Goal: Task Accomplishment & Management: Use online tool/utility

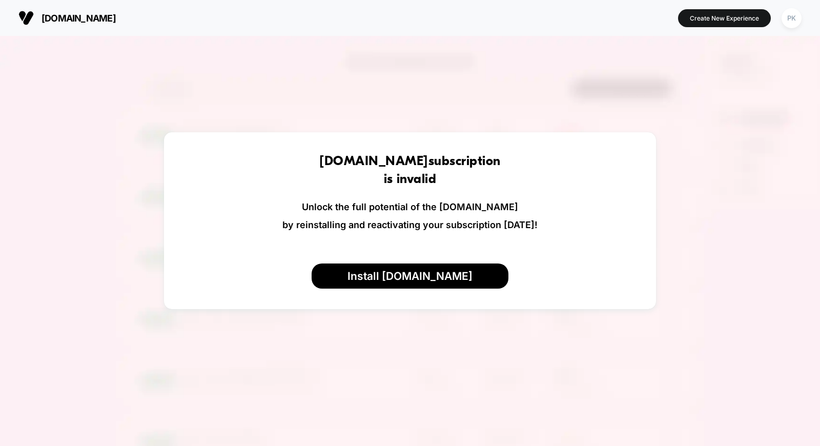
click at [805, 13] on div "[DOMAIN_NAME] Create New Experience PK" at bounding box center [410, 18] width 820 height 36
click at [797, 14] on div "PK" at bounding box center [791, 18] width 20 height 20
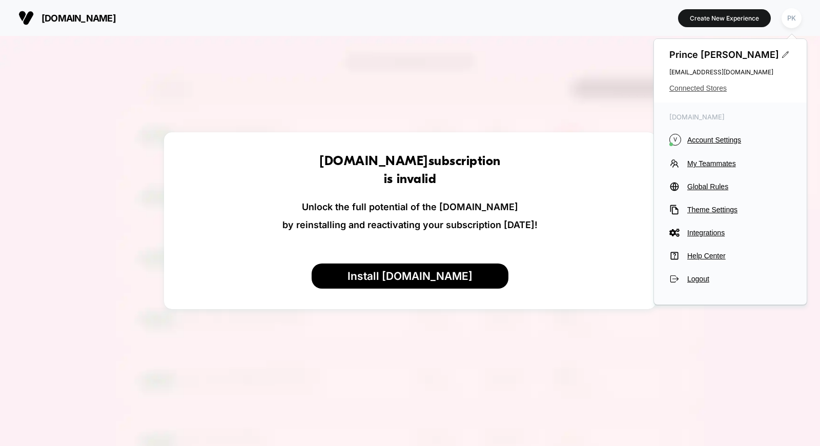
click at [711, 88] on span "Connected Stores" at bounding box center [730, 88] width 122 height 8
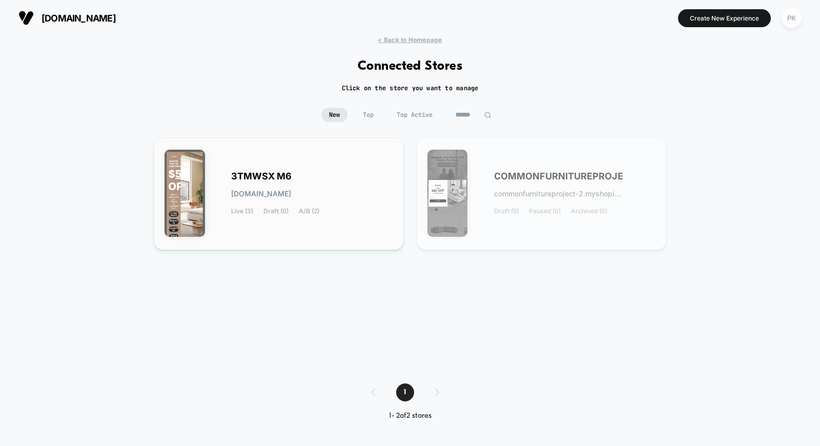
click at [385, 215] on div "3TMWSX M6 [DOMAIN_NAME] Live (3) Draft (0) A/B (2)" at bounding box center [278, 193] width 229 height 91
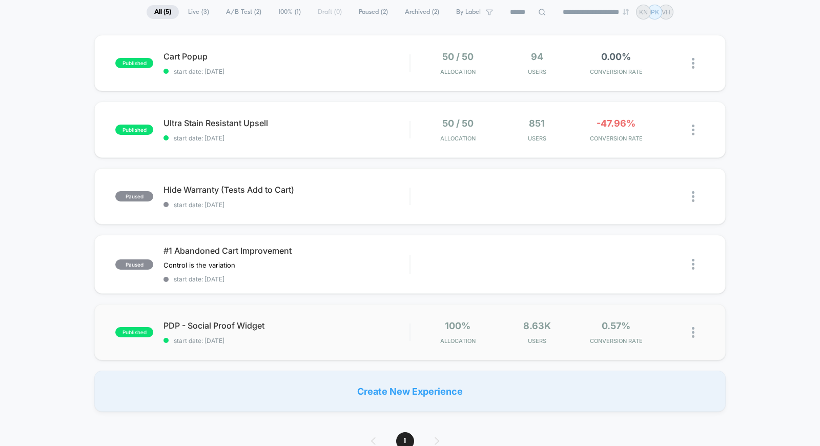
scroll to position [57, 0]
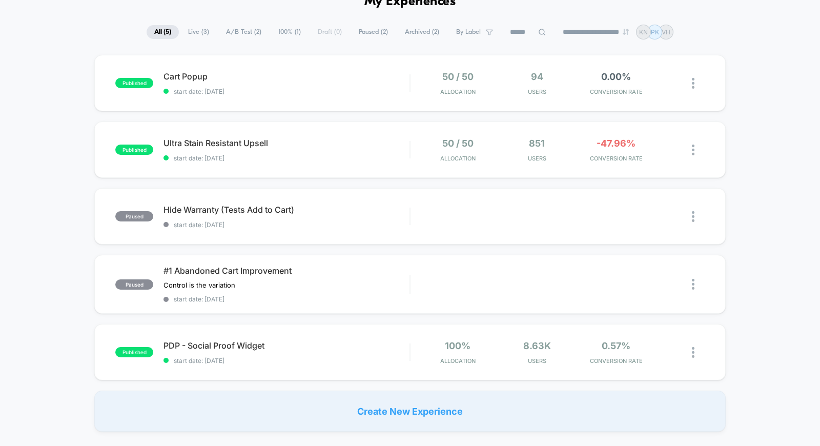
click at [231, 32] on span "A/B Test ( 2 )" at bounding box center [243, 32] width 51 height 14
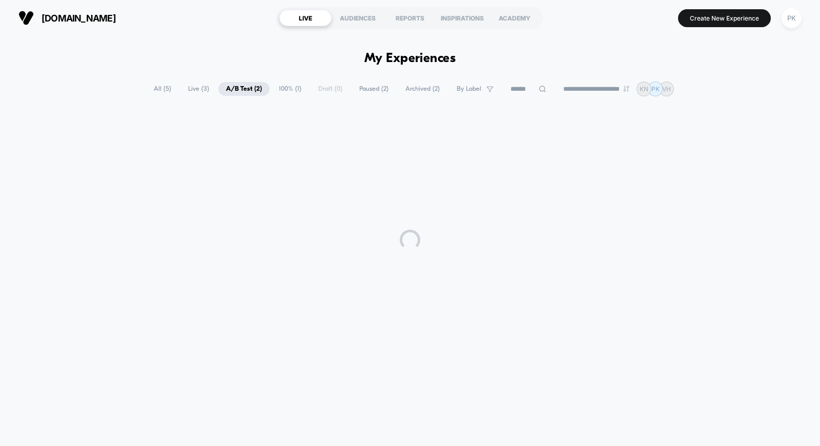
scroll to position [0, 0]
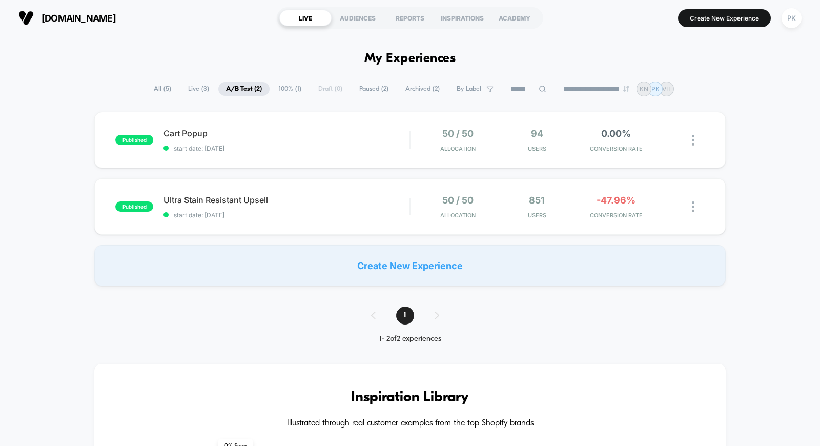
click at [398, 264] on div "Create New Experience" at bounding box center [409, 265] width 631 height 41
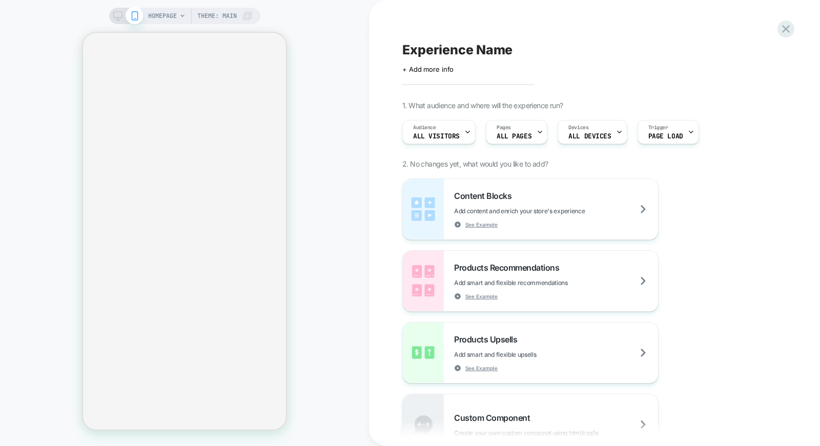
click at [163, 14] on span "HOMEPAGE" at bounding box center [162, 16] width 29 height 16
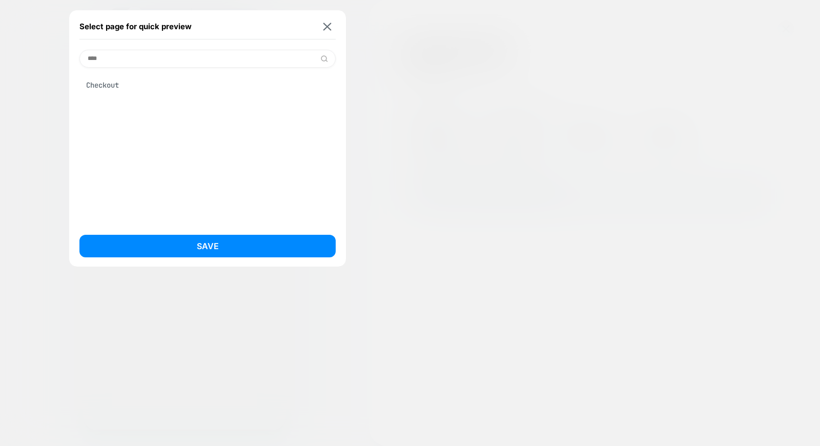
type input "****"
click at [157, 88] on div "Checkout" at bounding box center [207, 84] width 256 height 19
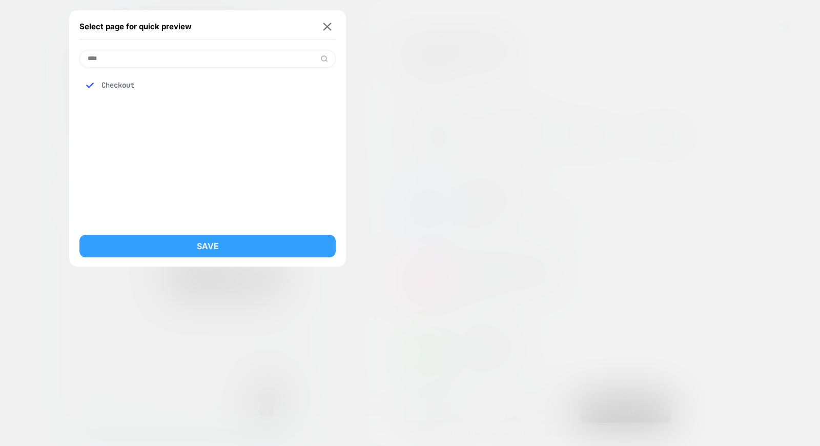
click at [180, 244] on button "Save" at bounding box center [207, 246] width 256 height 23
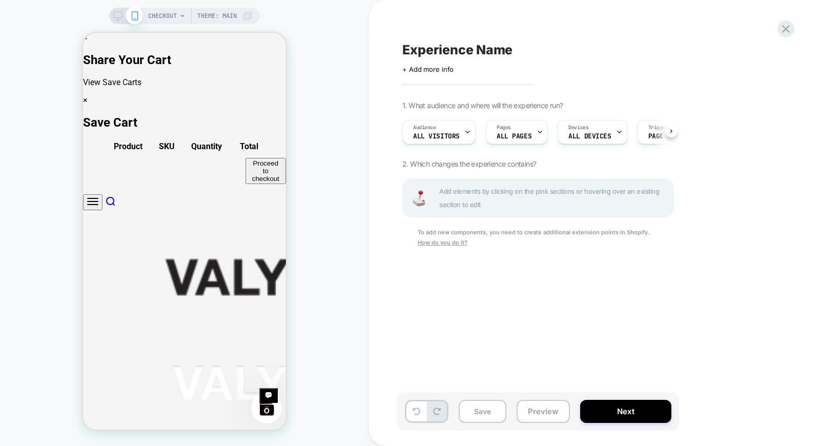
scroll to position [0, 1]
click at [528, 129] on div "Pages ALL PAGES" at bounding box center [513, 131] width 55 height 23
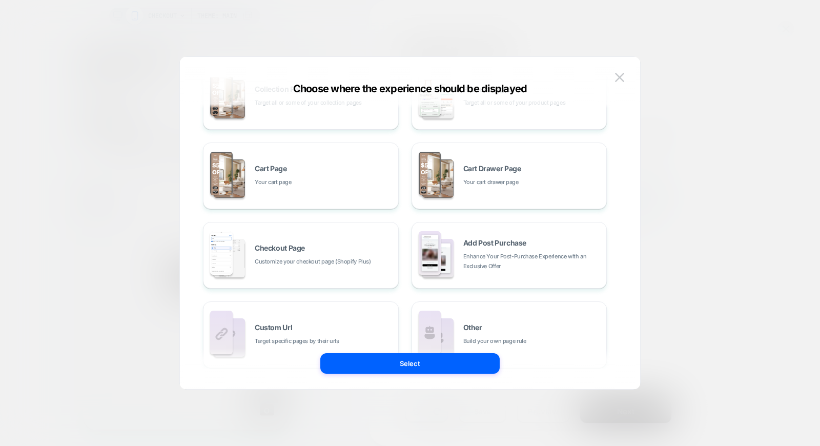
scroll to position [155, 0]
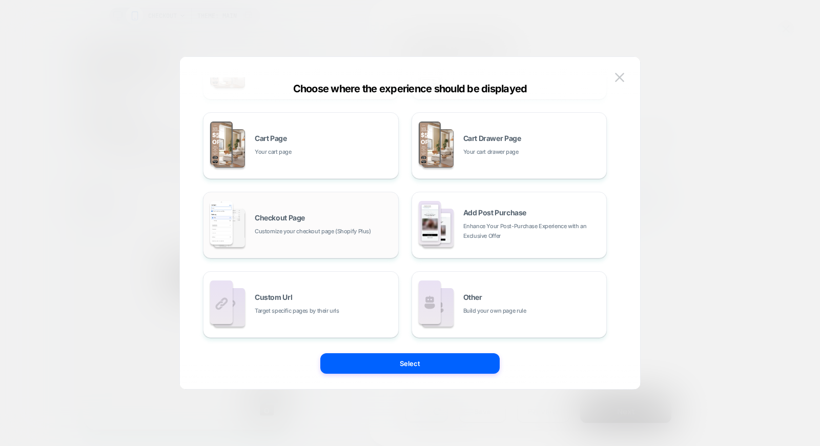
click at [344, 219] on div "Checkout Page Customize your checkout page (Shopify Plus)" at bounding box center [324, 225] width 138 height 22
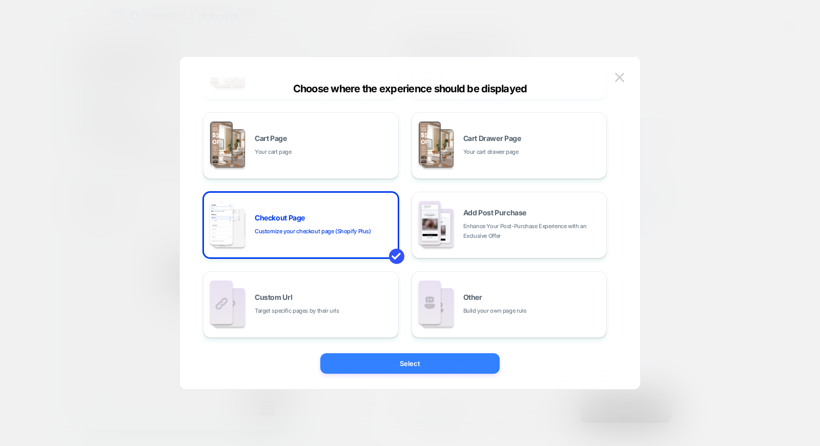
drag, startPoint x: 411, startPoint y: 351, endPoint x: 411, endPoint y: 362, distance: 10.8
click at [411, 354] on div "Choose where the experience should be displayed All Pages Literally, all of you…" at bounding box center [410, 228] width 460 height 322
click at [411, 363] on button "Select" at bounding box center [409, 363] width 179 height 20
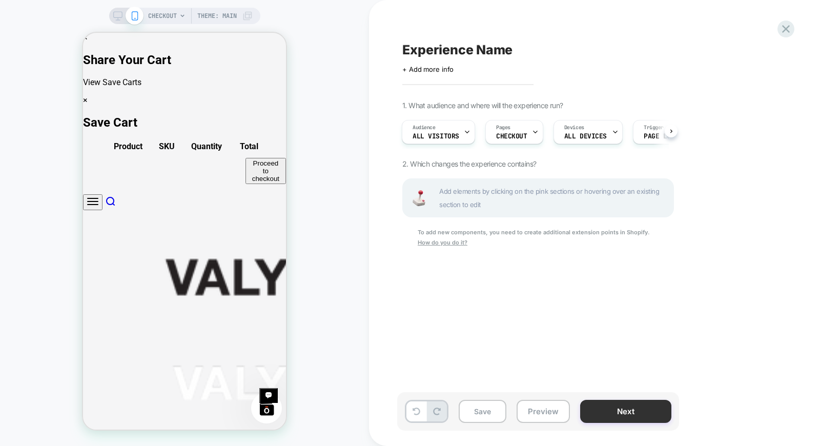
click at [646, 406] on button "Next" at bounding box center [625, 411] width 91 height 23
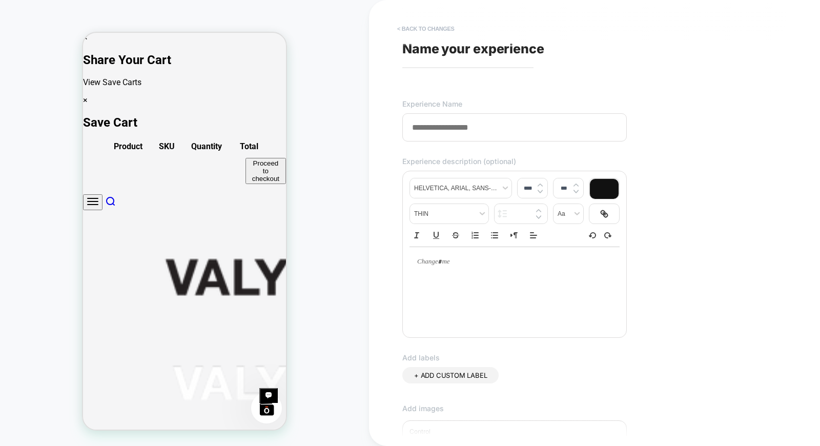
click at [403, 20] on button "< Back to changes" at bounding box center [426, 28] width 68 height 16
click at [403, 23] on button "< Back to changes" at bounding box center [426, 28] width 68 height 16
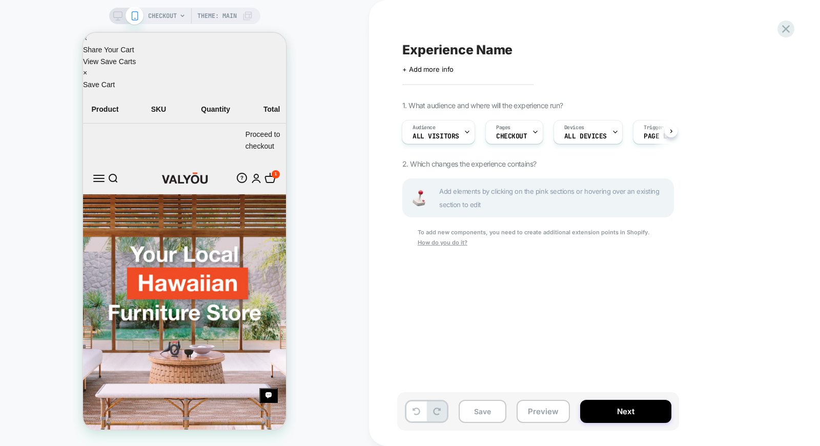
scroll to position [0, 1]
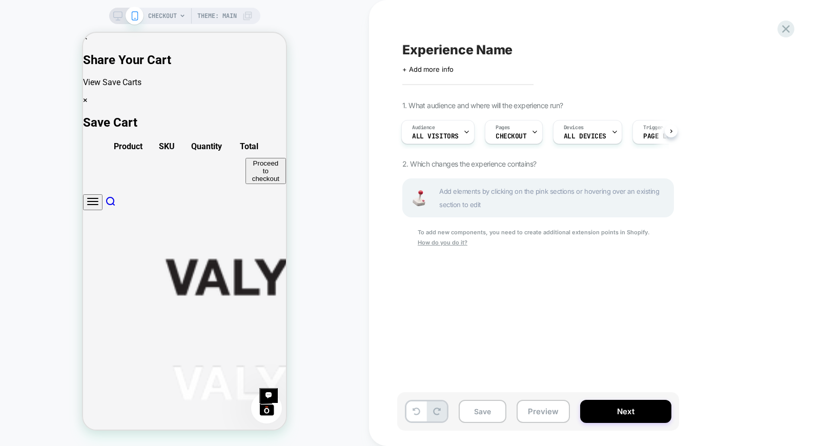
click at [178, 20] on div "CHECKOUT Theme: MAIN" at bounding box center [200, 16] width 105 height 16
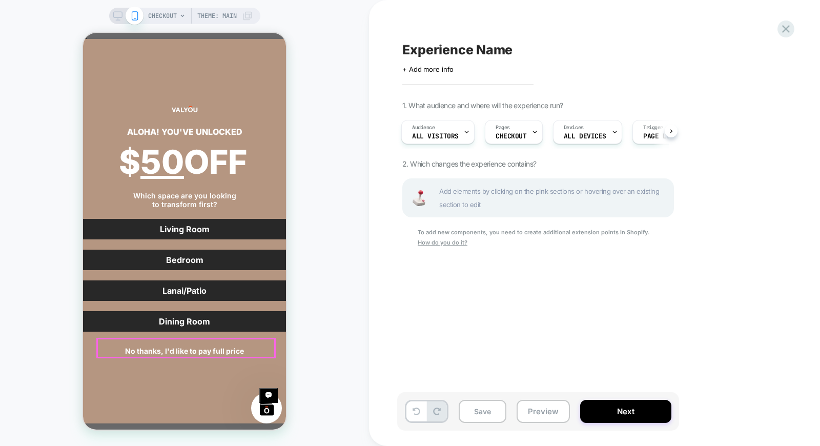
click at [185, 342] on button "No thanks, I'd like to pay full price" at bounding box center [184, 351] width 393 height 18
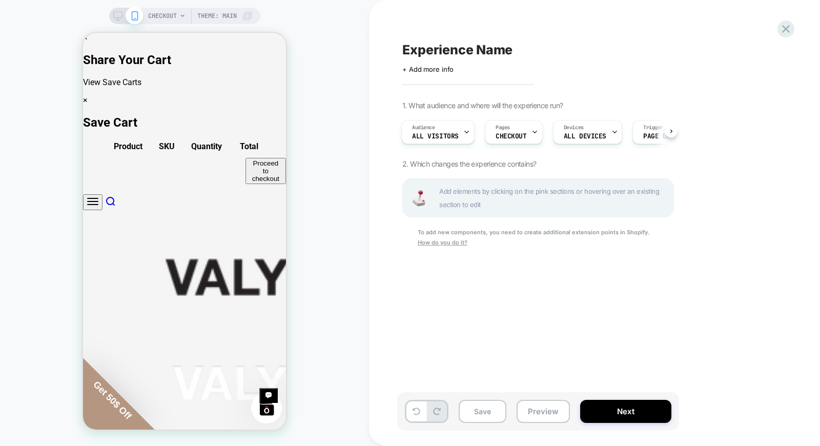
click at [162, 16] on span "CHECKOUT" at bounding box center [162, 16] width 29 height 16
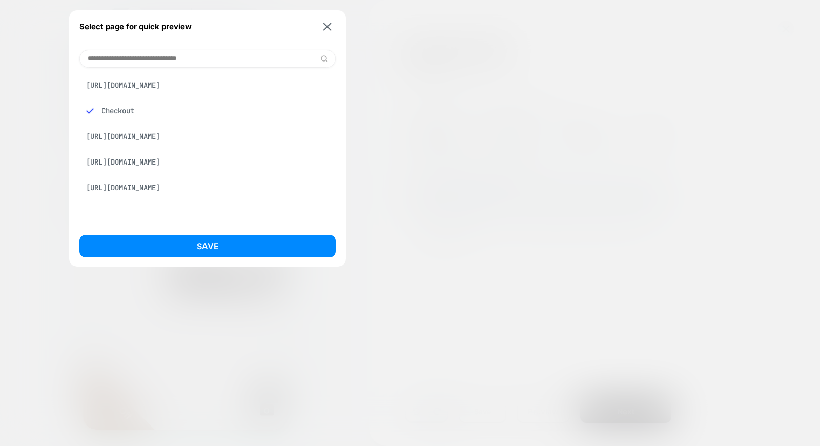
click at [124, 111] on div "Checkout" at bounding box center [207, 110] width 256 height 19
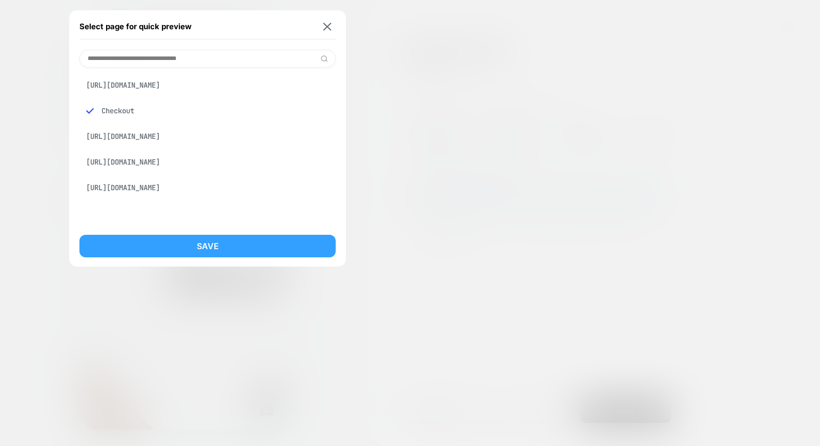
click at [207, 250] on button "Save" at bounding box center [207, 246] width 256 height 23
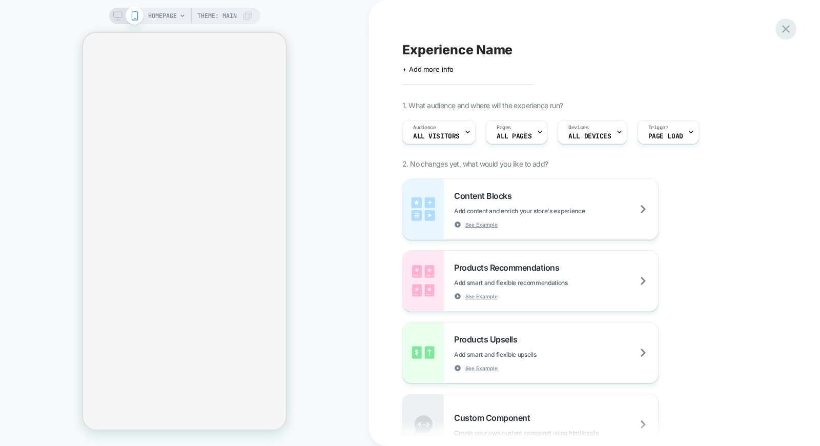
click at [787, 29] on icon at bounding box center [786, 29] width 14 height 14
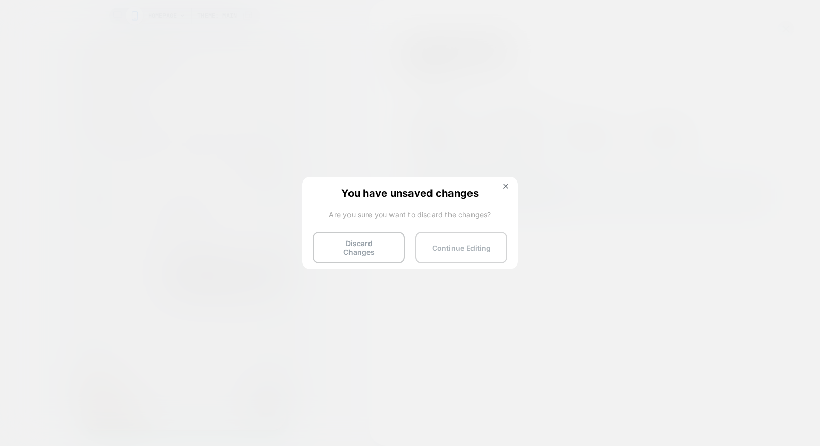
click at [447, 249] on button "Continue Editing" at bounding box center [461, 248] width 92 height 32
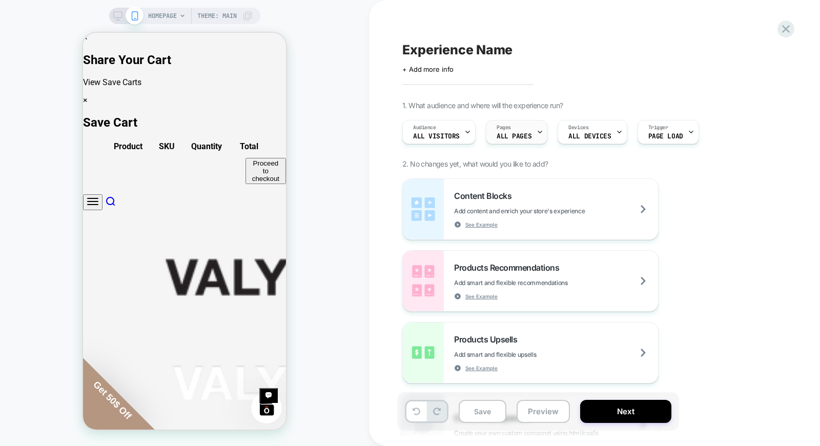
click at [511, 138] on span "ALL PAGES" at bounding box center [513, 136] width 35 height 7
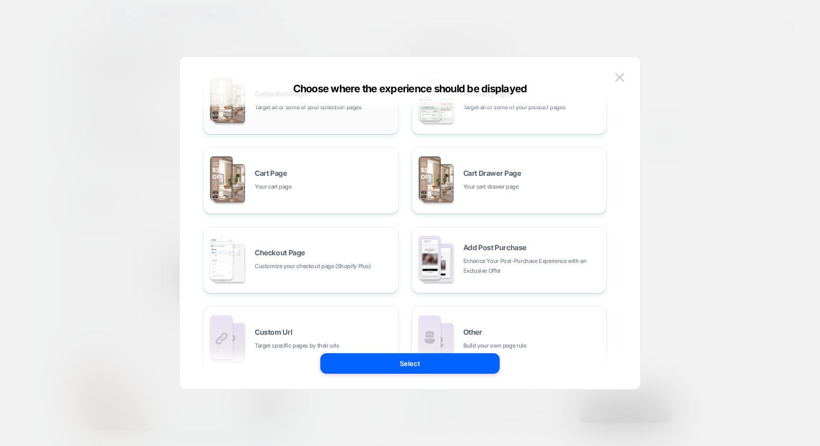
scroll to position [155, 0]
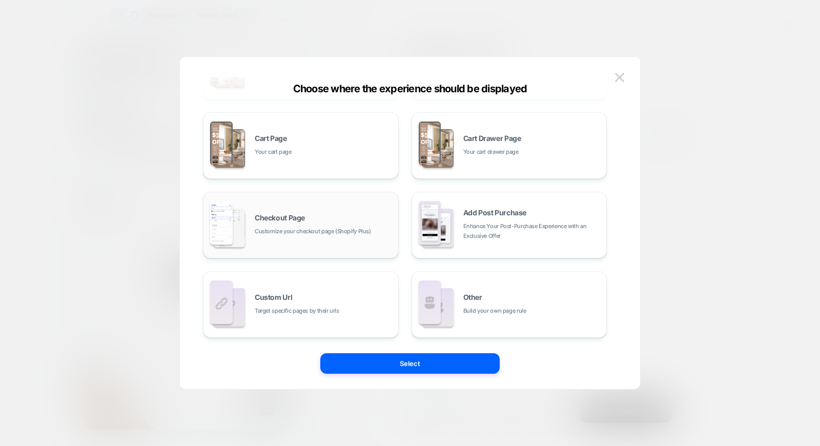
click at [303, 227] on span "Customize your checkout page (Shopify Plus)" at bounding box center [313, 231] width 116 height 10
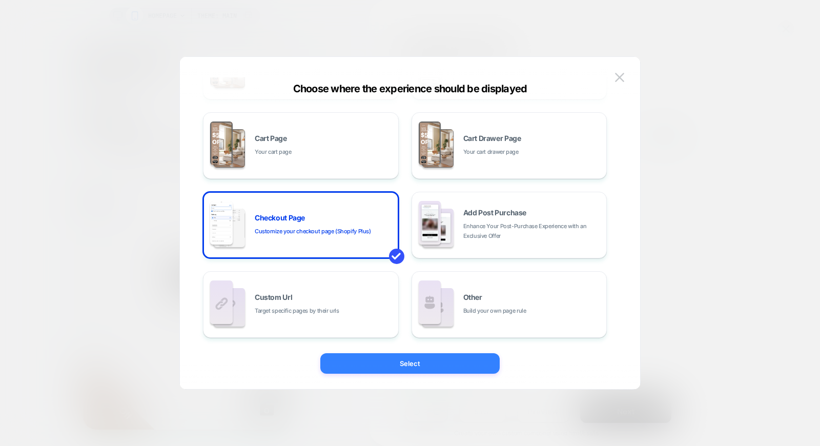
click at [370, 361] on button "Select" at bounding box center [409, 363] width 179 height 20
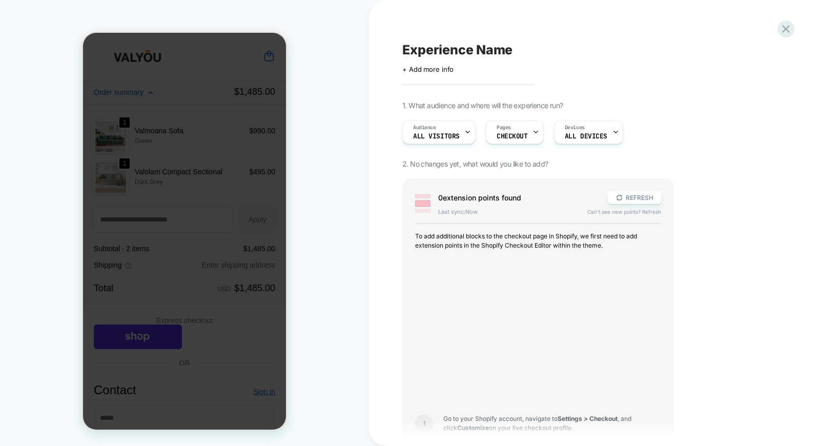
scroll to position [13, 0]
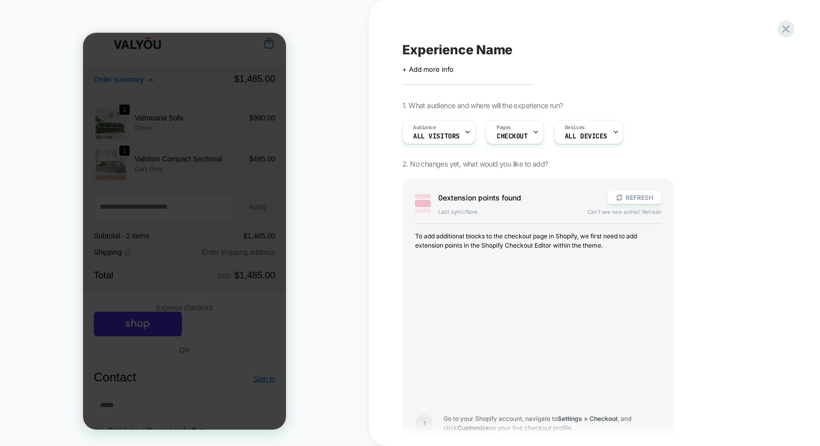
click at [202, 254] on div at bounding box center [184, 231] width 203 height 397
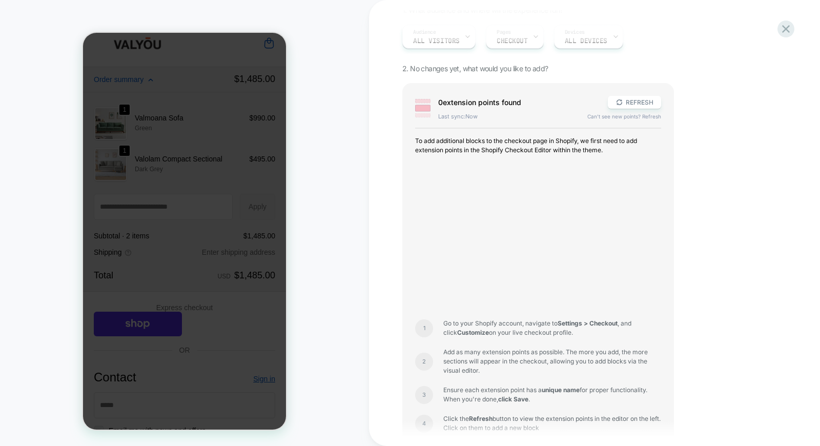
scroll to position [0, 0]
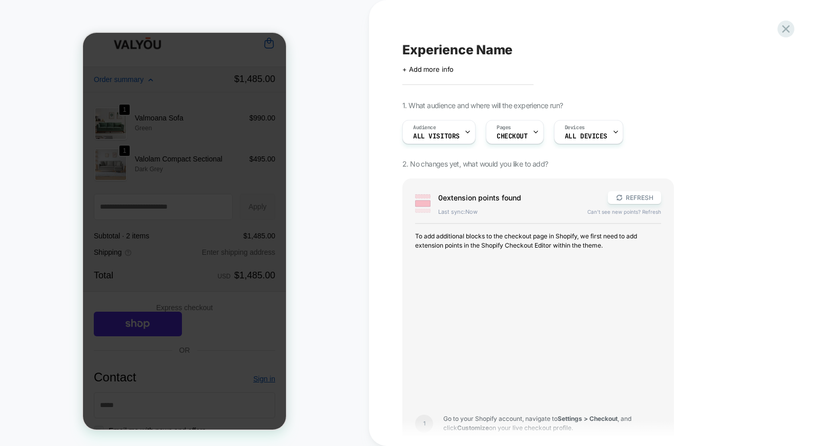
click at [192, 223] on div at bounding box center [184, 231] width 203 height 397
click at [521, 141] on div "Pages CHECKOUT" at bounding box center [512, 131] width 52 height 23
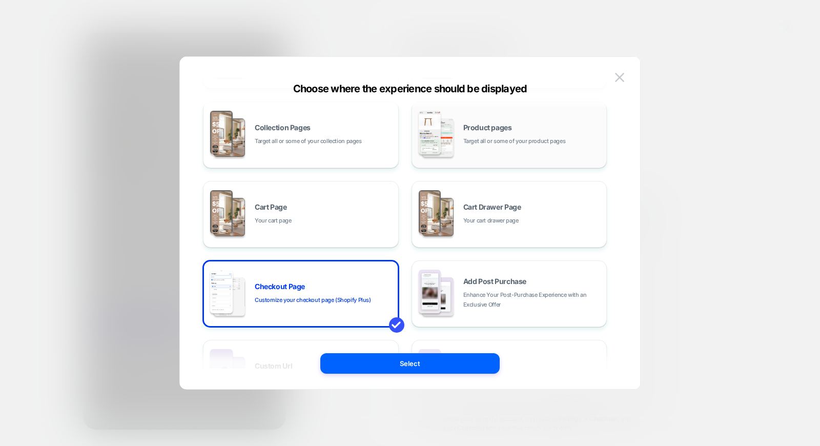
scroll to position [155, 0]
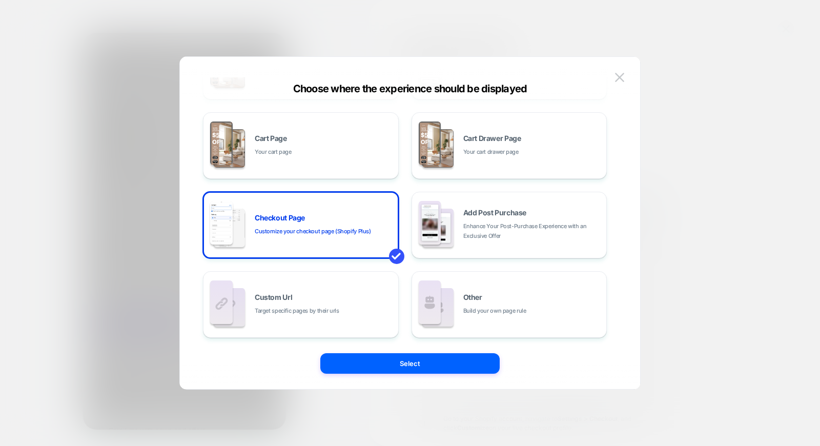
click at [628, 75] on div "Choose where the experience should be displayed All Pages Literally, all of you…" at bounding box center [410, 228] width 460 height 322
click at [622, 75] on img at bounding box center [619, 77] width 9 height 9
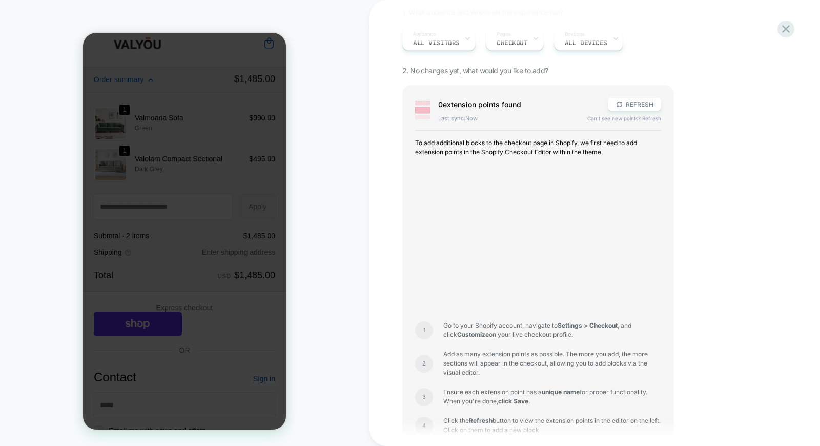
scroll to position [165, 0]
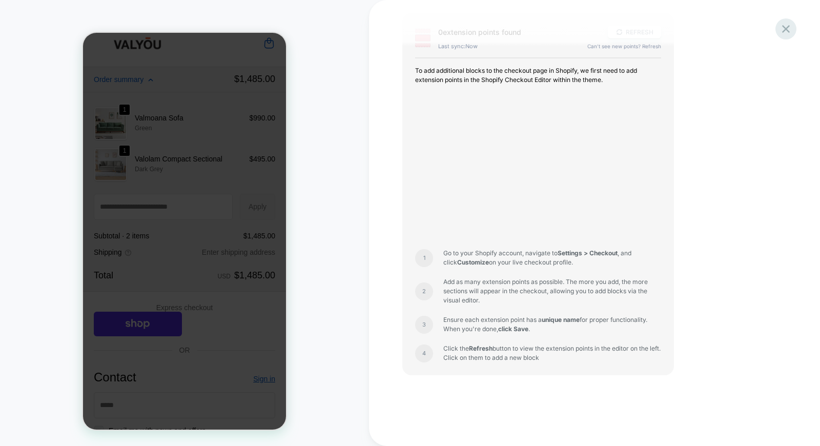
click at [781, 28] on icon at bounding box center [786, 29] width 14 height 14
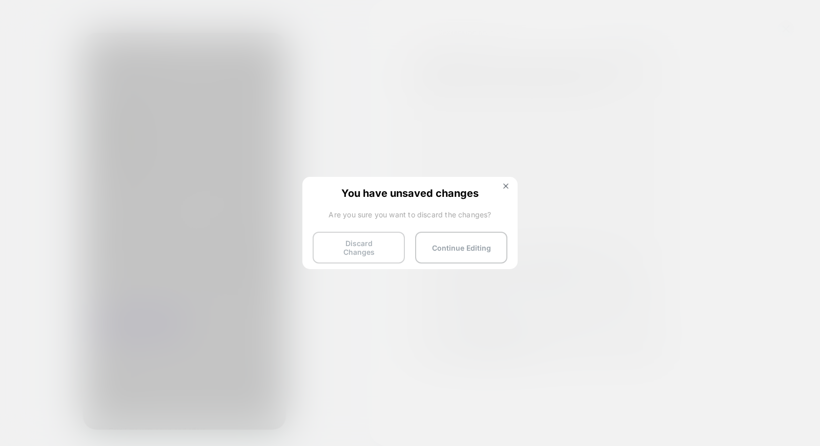
click at [360, 247] on button "Discard Changes" at bounding box center [359, 248] width 92 height 32
